Goal: Task Accomplishment & Management: Manage account settings

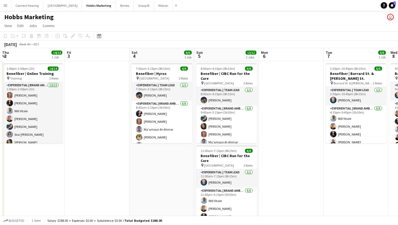
scroll to position [0, 190]
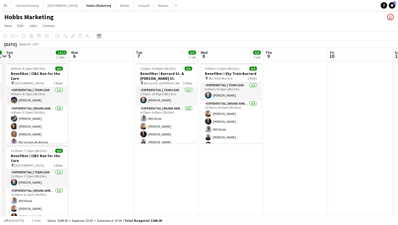
click at [0, 7] on button "Menu" at bounding box center [5, 5] width 11 height 11
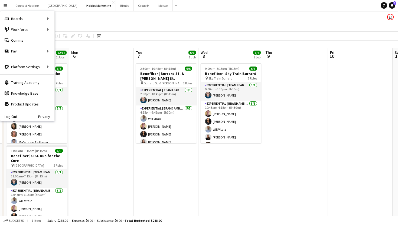
click at [105, 100] on app-date-cell at bounding box center [101, 149] width 65 height 176
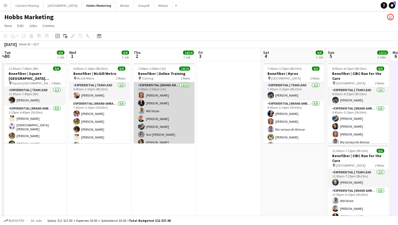
scroll to position [0, 0]
click at [146, 95] on app-card-role "Experiential | Brand Ambassador [DATE] 1:00pm-2:00pm (1h) [PERSON_NAME] [PERSON…" at bounding box center [164, 134] width 61 height 105
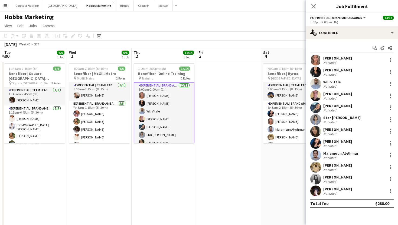
scroll to position [1, 0]
click at [316, 59] on app-user-avatar at bounding box center [315, 60] width 11 height 11
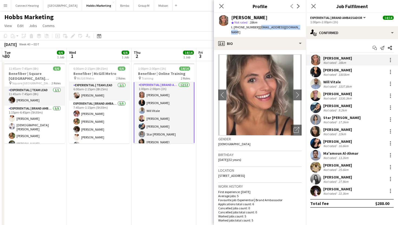
drag, startPoint x: 256, startPoint y: 27, endPoint x: 292, endPoint y: 27, distance: 36.6
click at [292, 27] on span "| [EMAIL_ADDRESS][DOMAIN_NAME]" at bounding box center [265, 29] width 69 height 9
copy span "[EMAIL_ADDRESS][DOMAIN_NAME]"
click at [316, 71] on app-user-avatar at bounding box center [315, 72] width 11 height 11
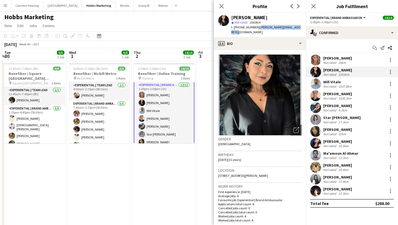
drag, startPoint x: 255, startPoint y: 28, endPoint x: 297, endPoint y: 29, distance: 42.3
click at [297, 29] on span "| [PERSON_NAME][EMAIL_ADDRESS][DOMAIN_NAME]" at bounding box center [265, 29] width 69 height 9
copy span "[PERSON_NAME][EMAIL_ADDRESS][DOMAIN_NAME]"
click at [332, 83] on div "Will Vitale" at bounding box center [338, 82] width 30 height 5
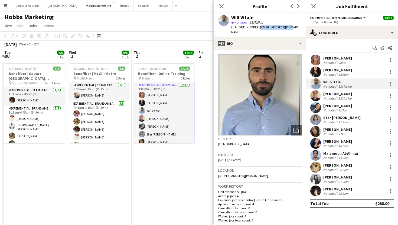
drag, startPoint x: 257, startPoint y: 28, endPoint x: 285, endPoint y: 29, distance: 28.2
click at [285, 29] on div "Will [PERSON_NAME] star Not rated 3337.8km t. [PHONE_NUMBER] | [EMAIL_ADDRESS][…" at bounding box center [260, 25] width 92 height 24
copy span "[EMAIL_ADDRESS][DOMAIN_NAME]"
click at [325, 94] on div "[PERSON_NAME]" at bounding box center [338, 94] width 30 height 5
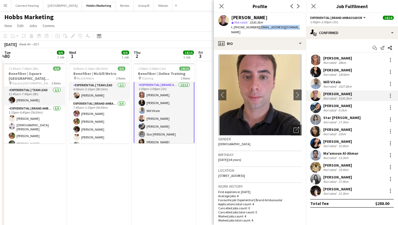
drag, startPoint x: 256, startPoint y: 28, endPoint x: 290, endPoint y: 28, distance: 34.7
click at [290, 28] on span "| [EMAIL_ADDRESS][DOMAIN_NAME]" at bounding box center [265, 29] width 69 height 9
copy span "[EMAIL_ADDRESS][DOMAIN_NAME]"
click at [316, 109] on app-user-avatar at bounding box center [315, 107] width 11 height 11
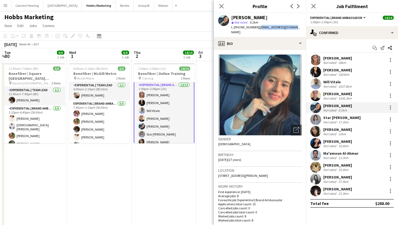
drag, startPoint x: 255, startPoint y: 28, endPoint x: 289, endPoint y: 28, distance: 33.3
click at [289, 28] on span "| [EMAIL_ADDRESS][DOMAIN_NAME]" at bounding box center [265, 29] width 69 height 9
copy span "[EMAIL_ADDRESS][DOMAIN_NAME]"
click at [319, 121] on app-user-avatar at bounding box center [315, 119] width 11 height 11
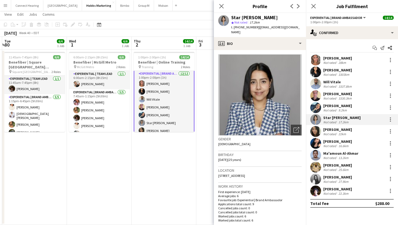
scroll to position [20, 0]
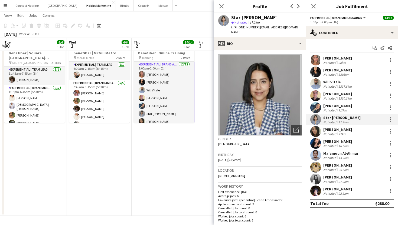
click at [321, 143] on app-user-avatar at bounding box center [315, 143] width 11 height 11
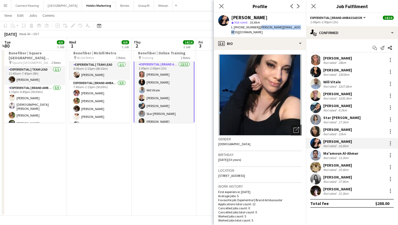
drag, startPoint x: 256, startPoint y: 27, endPoint x: 290, endPoint y: 27, distance: 34.1
click at [290, 27] on span "| [PERSON_NAME][EMAIL_ADDRESS][DOMAIN_NAME]" at bounding box center [265, 29] width 69 height 9
copy span "[PERSON_NAME][EMAIL_ADDRESS][DOMAIN_NAME]"
click at [317, 155] on app-user-avatar at bounding box center [315, 155] width 11 height 11
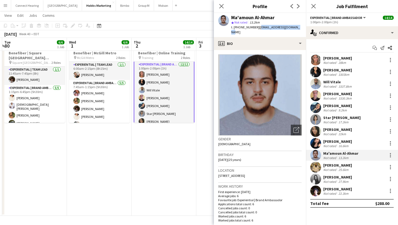
drag, startPoint x: 256, startPoint y: 28, endPoint x: 296, endPoint y: 30, distance: 40.7
click at [296, 30] on div "Ma'amoun Al-Ahmar star Not rated 13.2km t. [PHONE_NUMBER] | [EMAIL_ADDRESS][DOM…" at bounding box center [260, 25] width 92 height 24
copy span "[EMAIL_ADDRESS][DOMAIN_NAME]"
click at [315, 166] on app-user-avatar at bounding box center [315, 167] width 11 height 11
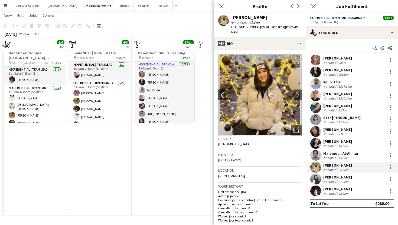
click at [198, 173] on app-date-cell at bounding box center [228, 129] width 65 height 176
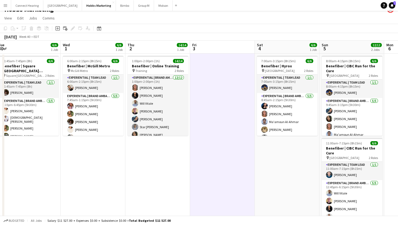
scroll to position [0, 197]
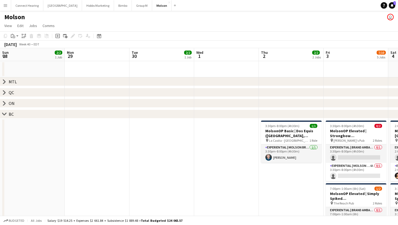
scroll to position [0, 214]
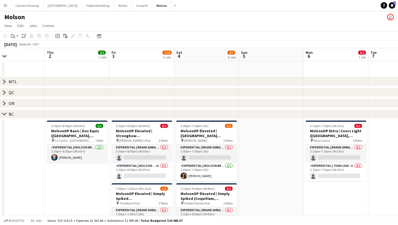
click at [6, 6] on app-icon "Menu" at bounding box center [5, 5] width 4 height 4
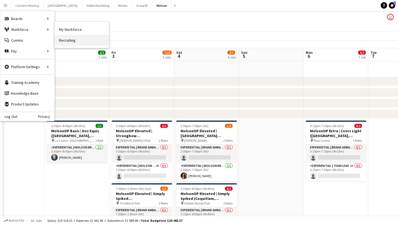
click at [76, 40] on link "Recruiting" at bounding box center [82, 40] width 54 height 11
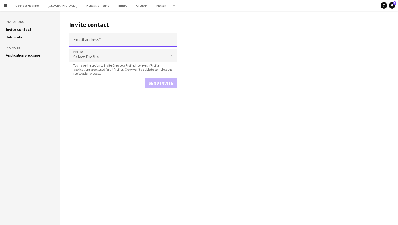
click at [89, 43] on input "Email address" at bounding box center [123, 40] width 108 height 14
paste input "**********"
type input "**********"
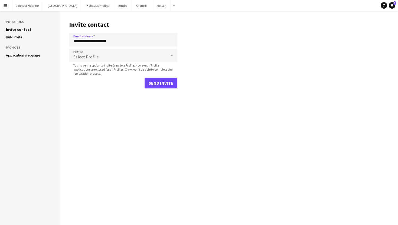
click at [87, 57] on span "Select Profile" at bounding box center [85, 56] width 25 height 5
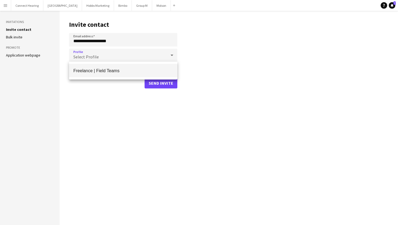
click at [91, 71] on span "Freelance | Field Teams" at bounding box center [123, 70] width 100 height 5
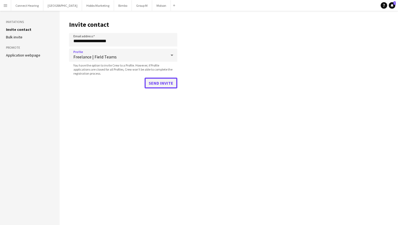
click at [153, 84] on button "Send invite" at bounding box center [161, 83] width 33 height 11
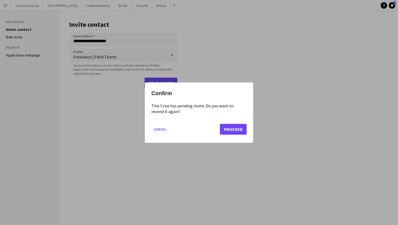
click at [150, 125] on div "Confirm This Crew has pending invite. Do you want to resend it again? Cancel Pr…" at bounding box center [199, 113] width 108 height 60
click at [240, 130] on button "Proceed" at bounding box center [233, 129] width 27 height 11
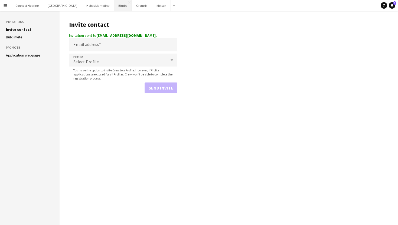
click at [114, 4] on button "Bimbo Close" at bounding box center [123, 5] width 18 height 11
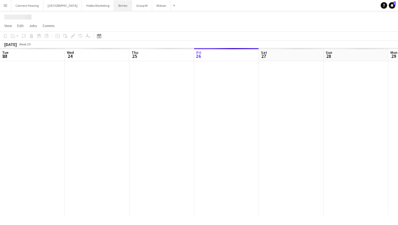
scroll to position [0, 130]
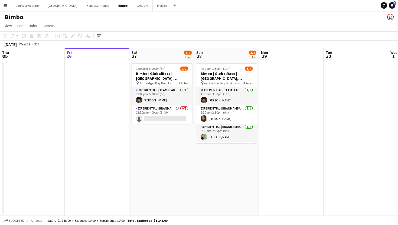
click at [7, 4] on app-icon "Menu" at bounding box center [5, 5] width 4 height 4
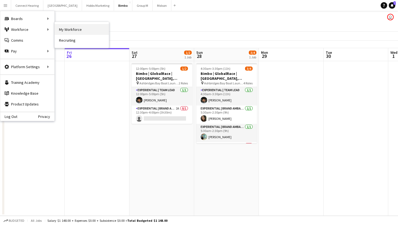
click at [79, 30] on link "My Workforce" at bounding box center [82, 29] width 54 height 11
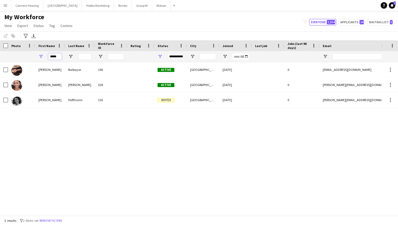
click at [58, 57] on input "*****" at bounding box center [55, 56] width 14 height 7
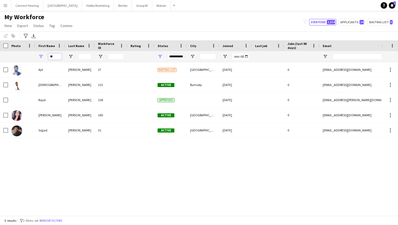
type input "*"
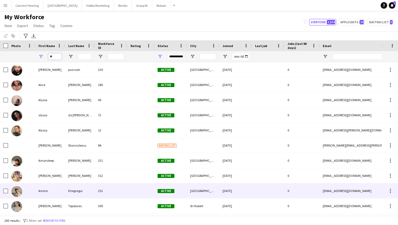
scroll to position [247, 0]
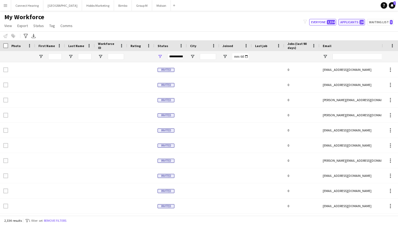
click at [359, 20] on button "Applicants 24" at bounding box center [352, 22] width 27 height 7
type input "**********"
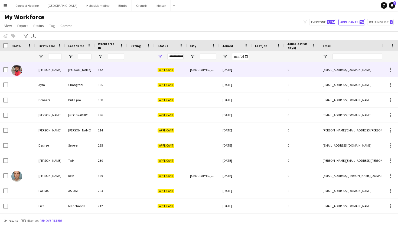
click at [59, 72] on div "Aaron" at bounding box center [50, 69] width 30 height 15
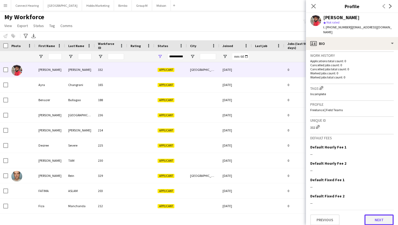
click at [378, 218] on button "Next" at bounding box center [379, 220] width 29 height 11
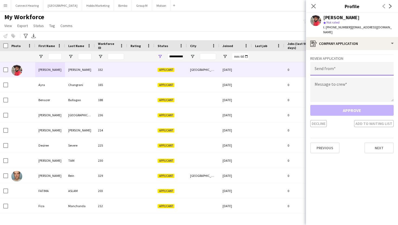
click at [353, 65] on input "email" at bounding box center [351, 69] width 83 height 14
type input "**********"
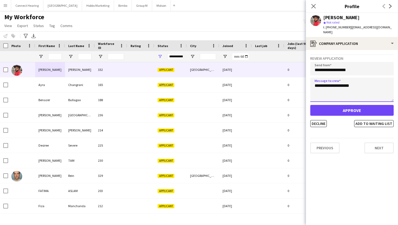
type textarea "**********"
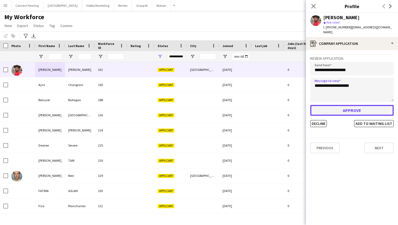
click at [354, 106] on button "Approve" at bounding box center [351, 110] width 83 height 11
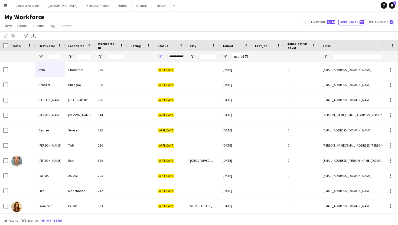
click at [55, 60] on div at bounding box center [55, 56] width 14 height 11
click at [56, 56] on input "First Name Filter Input" at bounding box center [55, 56] width 14 height 7
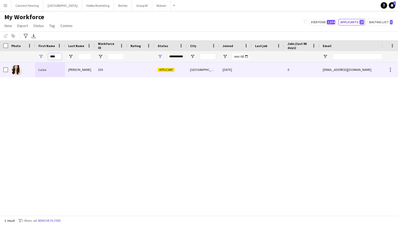
type input "****"
click at [196, 71] on div "Vancouver" at bounding box center [203, 69] width 33 height 15
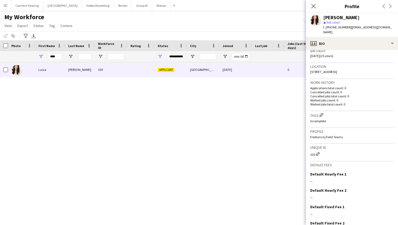
scroll to position [131, 0]
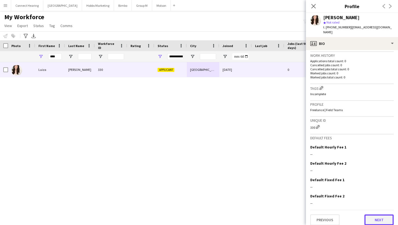
click at [373, 218] on button "Next" at bounding box center [379, 220] width 29 height 11
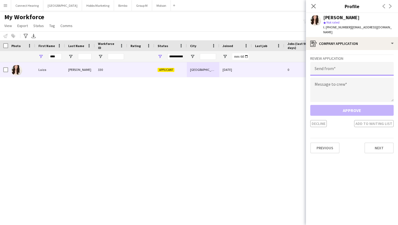
click at [351, 63] on input "email" at bounding box center [351, 69] width 83 height 14
type input "**********"
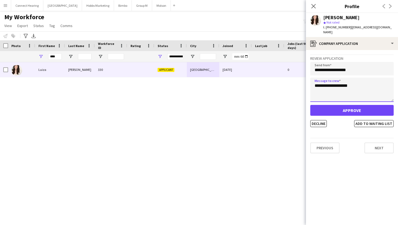
type textarea "**********"
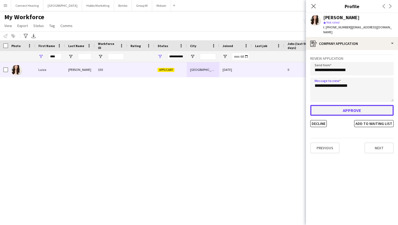
click at [363, 108] on button "Approve" at bounding box center [351, 110] width 83 height 11
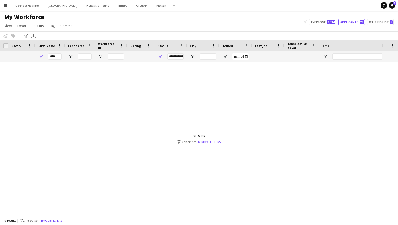
click at [6, 7] on app-icon "Menu" at bounding box center [5, 5] width 4 height 4
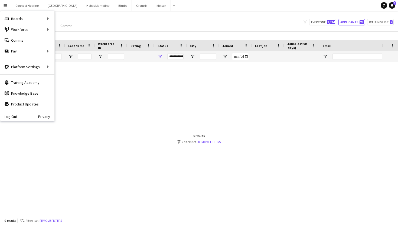
click at [69, 46] on span "Last Name" at bounding box center [76, 46] width 16 height 4
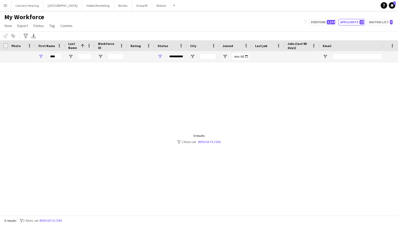
click at [3, 3] on app-icon "Menu" at bounding box center [5, 5] width 4 height 4
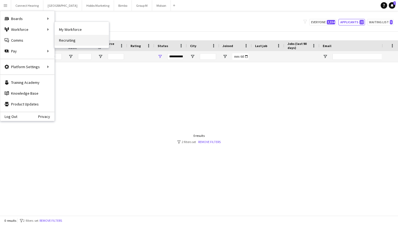
click at [65, 39] on link "Recruiting" at bounding box center [82, 40] width 54 height 11
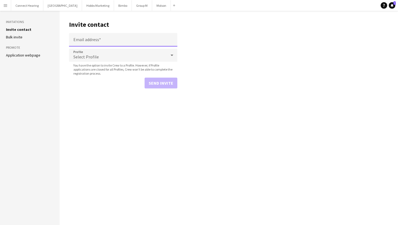
click at [111, 45] on input "Email address" at bounding box center [123, 40] width 108 height 14
paste input "**********"
type input "**********"
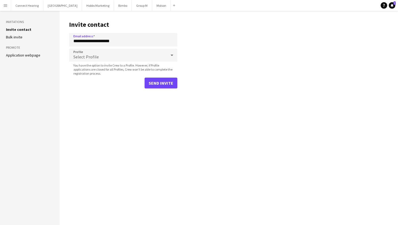
click at [92, 57] on span "Select Profile" at bounding box center [85, 56] width 25 height 5
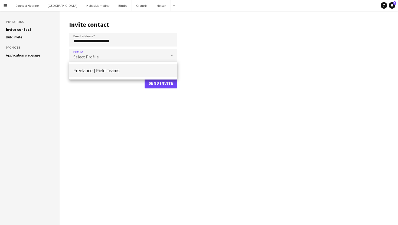
click at [96, 68] on span "Freelance | Field Teams" at bounding box center [123, 70] width 100 height 5
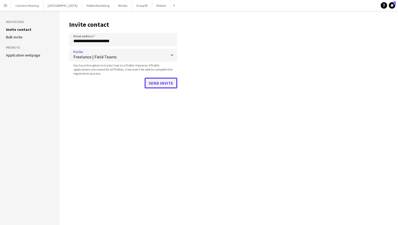
click at [166, 81] on button "Send invite" at bounding box center [161, 83] width 33 height 11
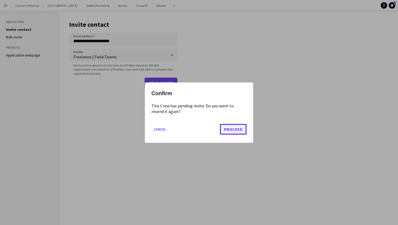
click at [231, 132] on button "Proceed" at bounding box center [233, 129] width 27 height 11
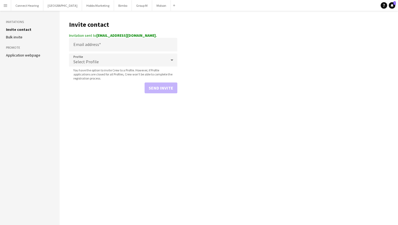
click at [6, 5] on app-icon "Menu" at bounding box center [5, 5] width 4 height 4
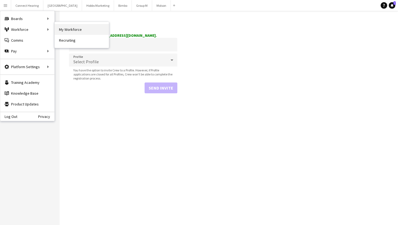
click at [67, 31] on link "My Workforce" at bounding box center [82, 29] width 54 height 11
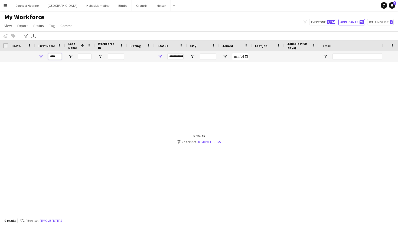
click at [58, 57] on input "****" at bounding box center [55, 56] width 14 height 7
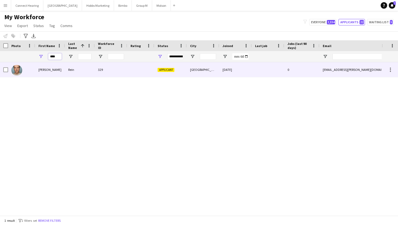
type input "****"
click at [145, 71] on div at bounding box center [140, 69] width 27 height 15
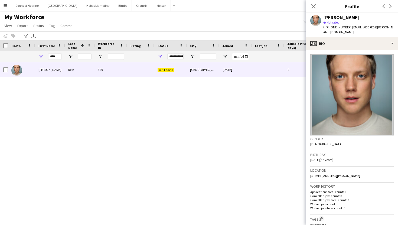
scroll to position [131, 0]
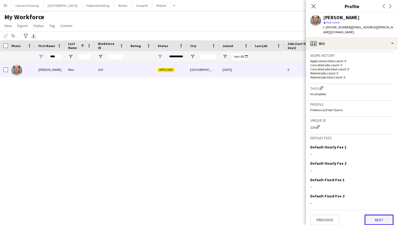
click at [371, 215] on button "Next" at bounding box center [379, 220] width 29 height 11
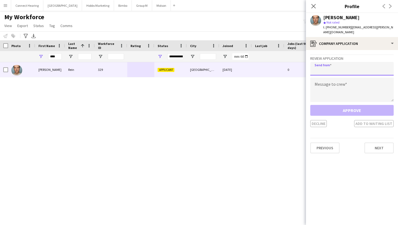
click at [352, 67] on input "email" at bounding box center [351, 69] width 83 height 14
type input "**********"
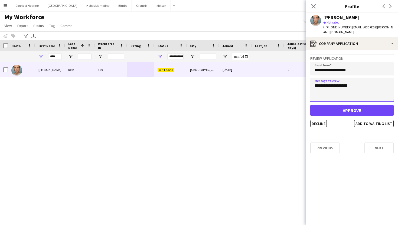
type textarea "**********"
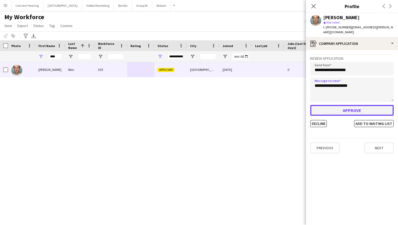
click at [356, 105] on button "Approve" at bounding box center [351, 110] width 83 height 11
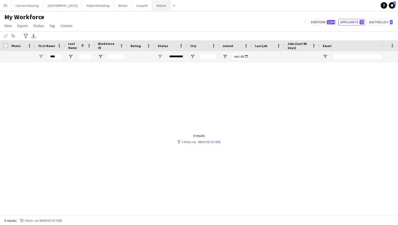
click at [152, 9] on button "Molson Close" at bounding box center [161, 5] width 19 height 11
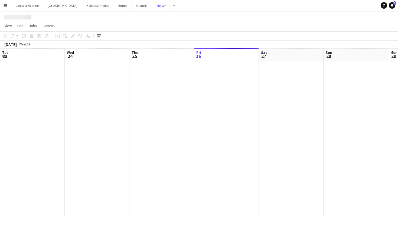
scroll to position [0, 130]
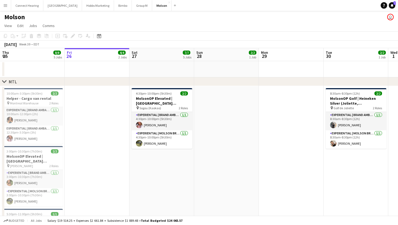
click at [4, 82] on icon at bounding box center [4, 81] width 4 height 2
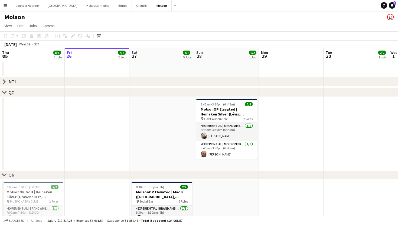
click at [6, 89] on div "chevron-right QC" at bounding box center [199, 92] width 398 height 9
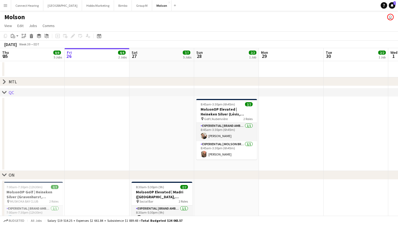
click at [4, 92] on icon "chevron-right" at bounding box center [4, 92] width 4 height 4
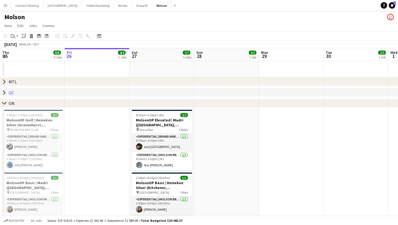
click at [5, 104] on icon "chevron-right" at bounding box center [4, 103] width 4 height 4
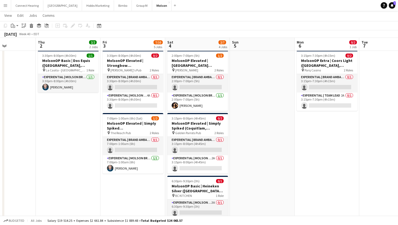
scroll to position [69, 0]
